Goal: Communication & Community: Ask a question

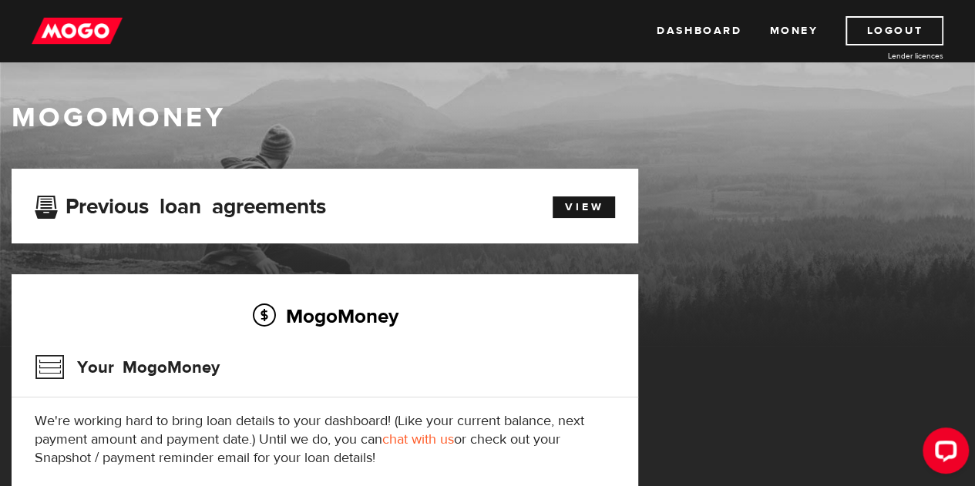
drag, startPoint x: 681, startPoint y: 29, endPoint x: 663, endPoint y: 56, distance: 32.3
click at [681, 29] on link "Dashboard" at bounding box center [699, 30] width 85 height 29
click at [580, 203] on link "View" at bounding box center [584, 208] width 62 height 22
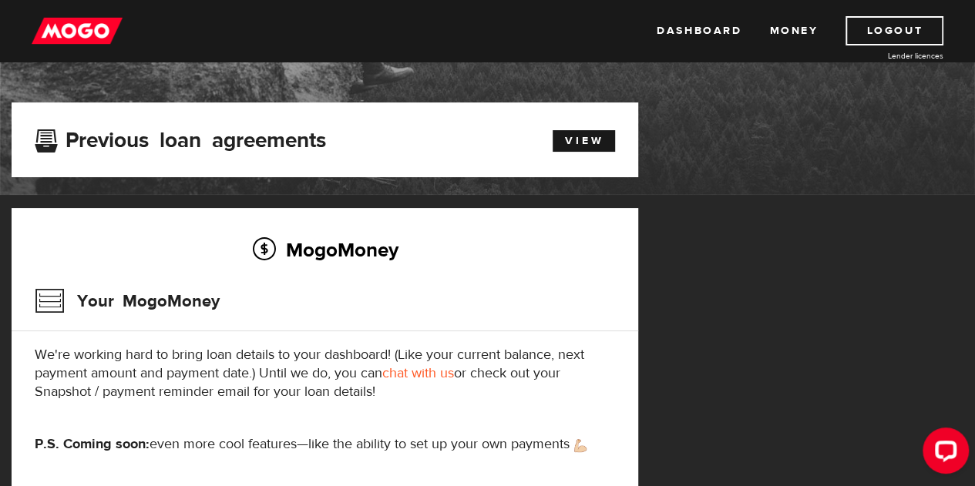
scroll to position [231, 0]
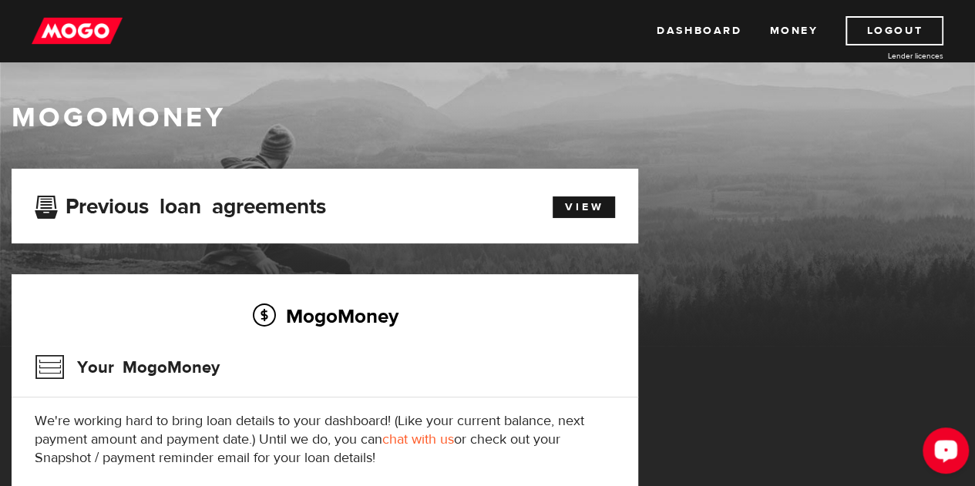
click at [939, 439] on div "Open LiveChat chat widget" at bounding box center [946, 450] width 26 height 26
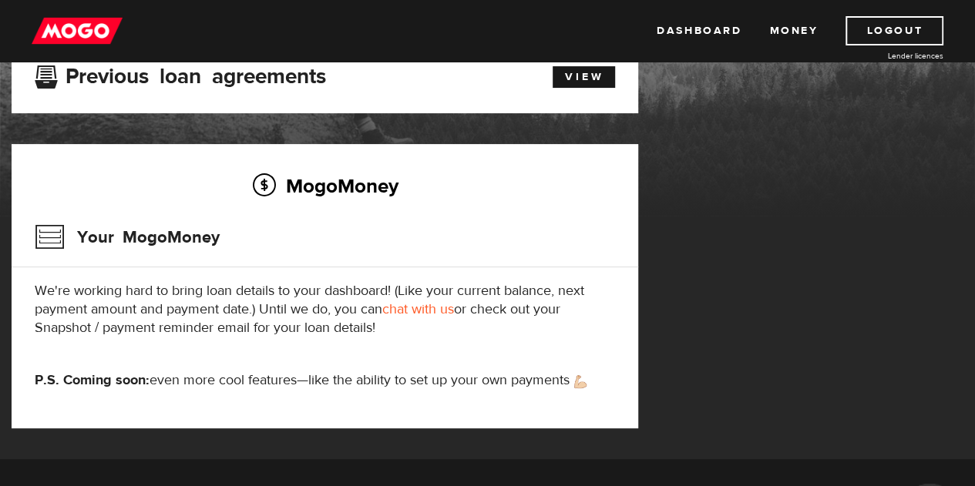
scroll to position [154, 0]
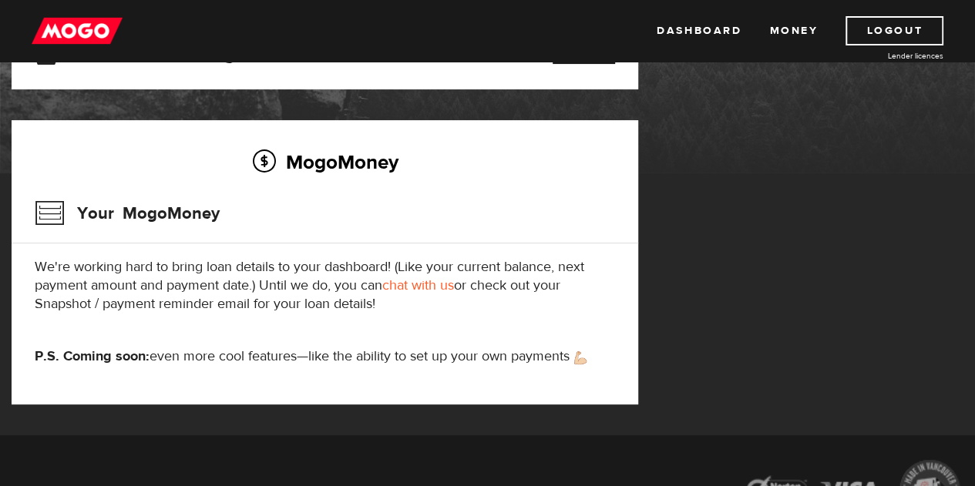
drag, startPoint x: 723, startPoint y: 32, endPoint x: 729, endPoint y: 50, distance: 18.8
click at [723, 32] on link "Dashboard" at bounding box center [699, 30] width 85 height 29
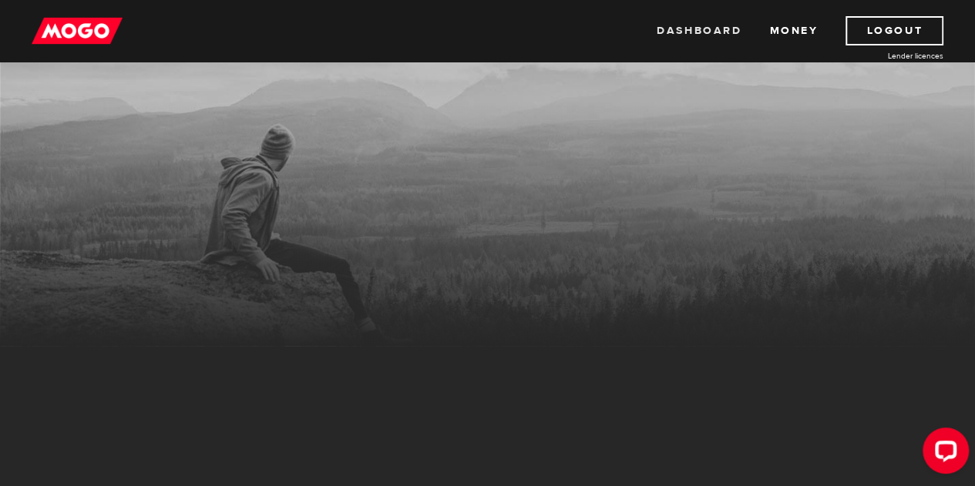
click at [704, 32] on link "Dashboard" at bounding box center [699, 30] width 85 height 29
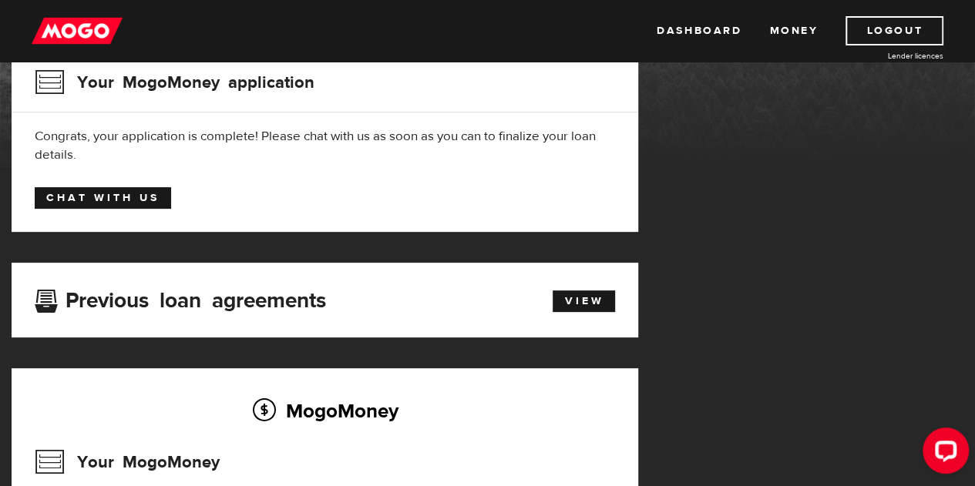
scroll to position [231, 0]
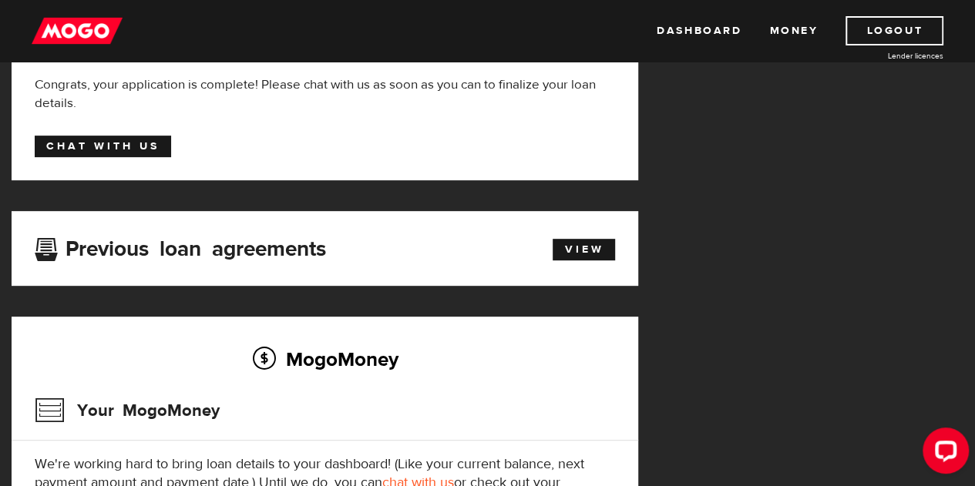
click at [114, 143] on link "Chat with us" at bounding box center [103, 147] width 136 height 22
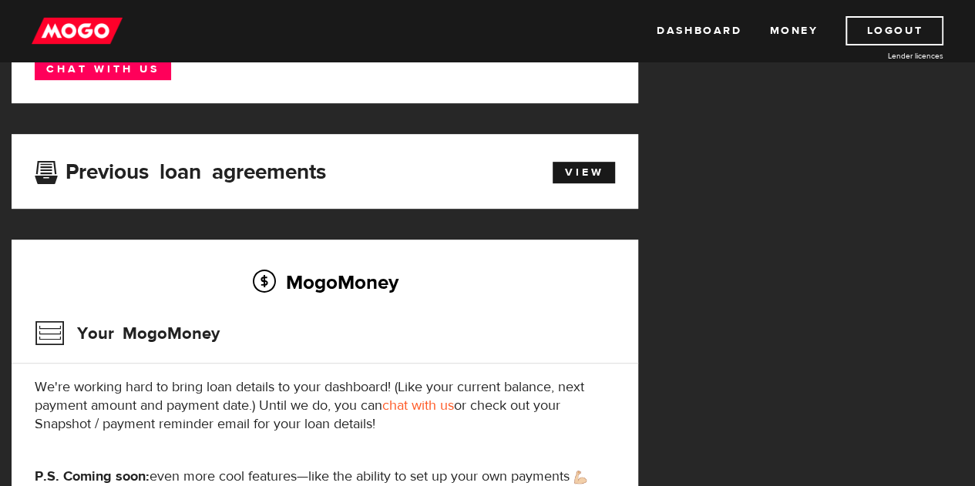
scroll to position [154, 0]
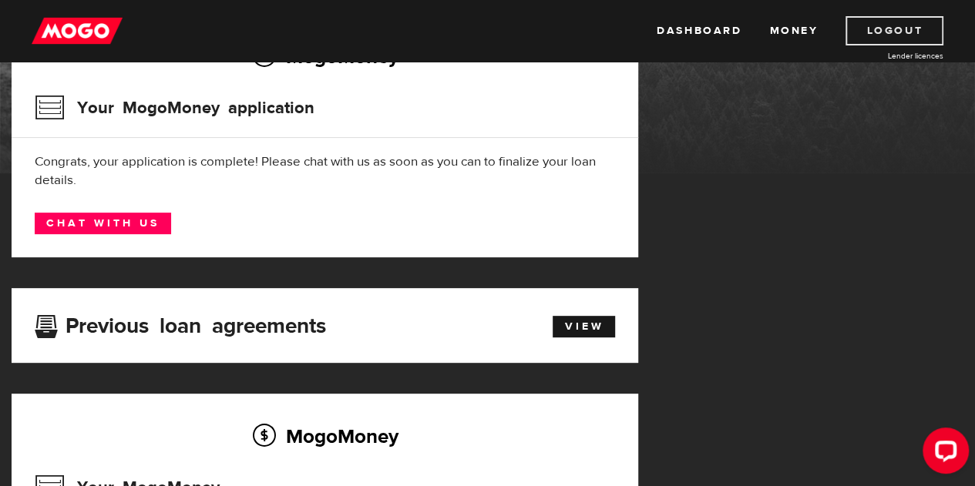
click at [891, 21] on link "Logout" at bounding box center [895, 30] width 98 height 29
